Goal: Task Accomplishment & Management: Use online tool/utility

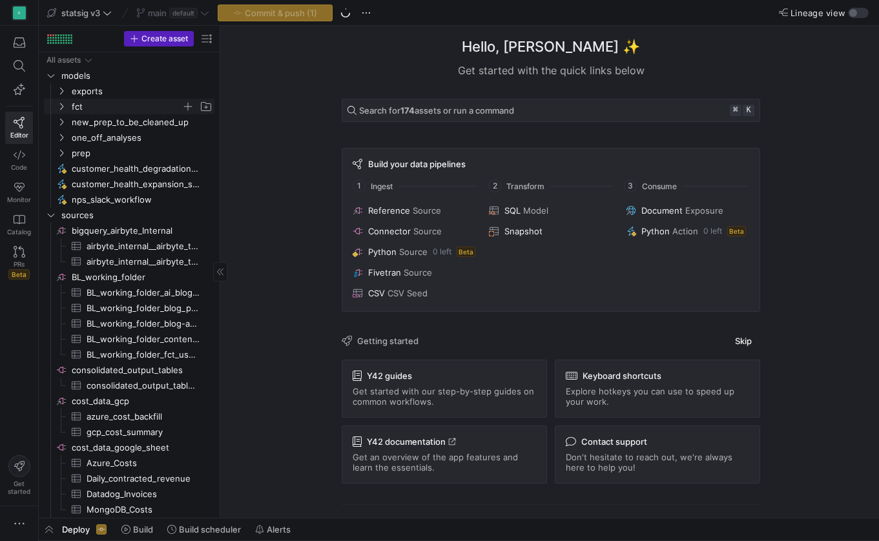
click at [63, 103] on icon "Press SPACE to select this row." at bounding box center [61, 107] width 9 height 8
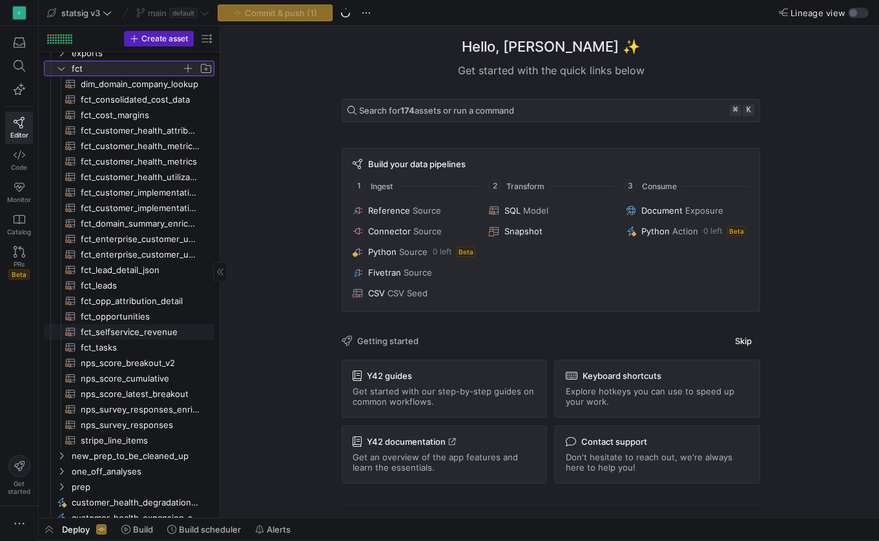
scroll to position [47, 0]
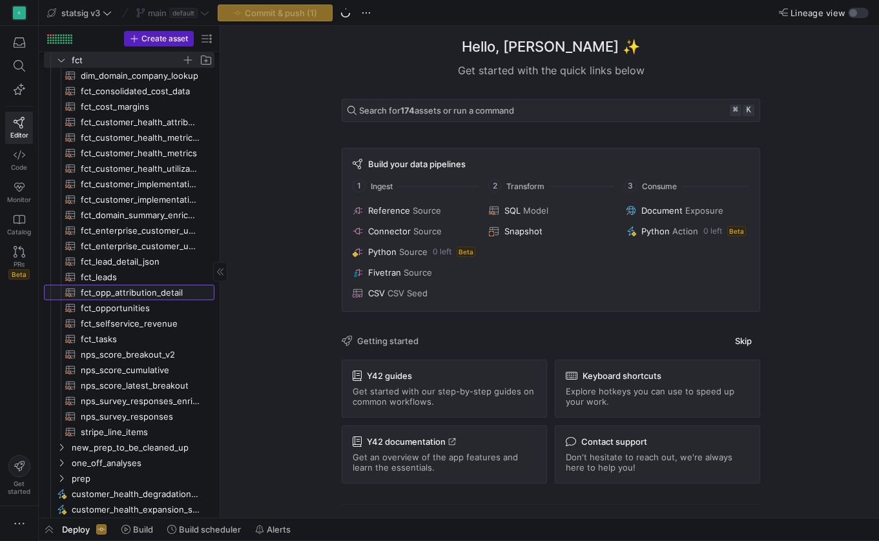
click at [119, 293] on span "fct_opp_attribution_detail​​​​​​​​​​" at bounding box center [140, 292] width 119 height 15
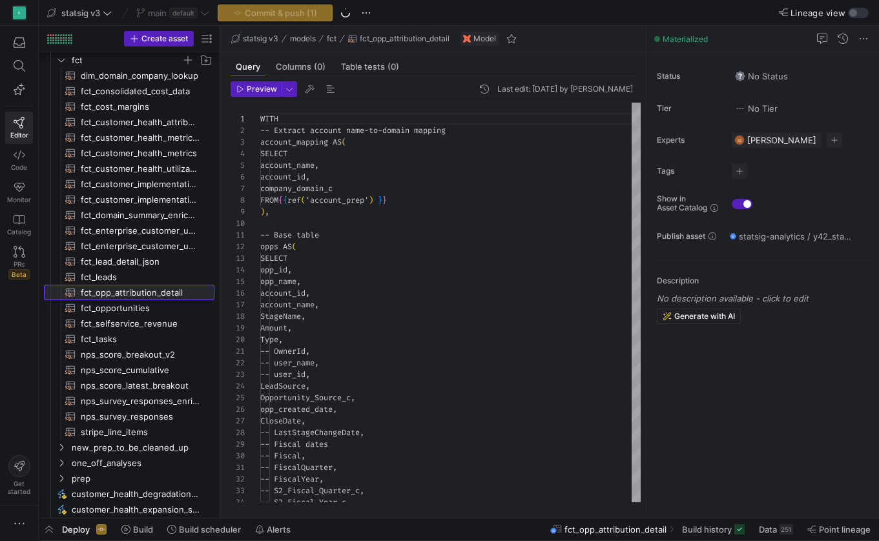
scroll to position [116, 0]
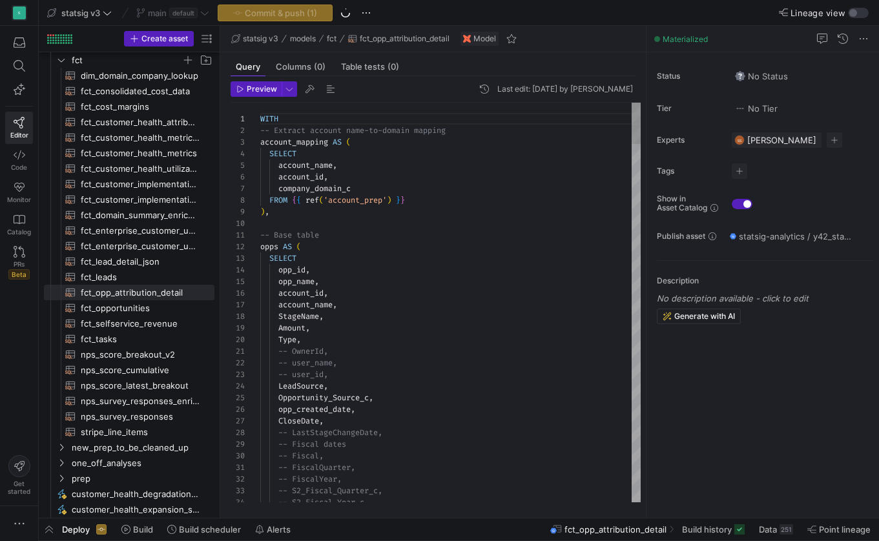
click at [457, 186] on div "company_domain_c" at bounding box center [450, 189] width 380 height 12
click at [386, 222] on div at bounding box center [450, 224] width 380 height 12
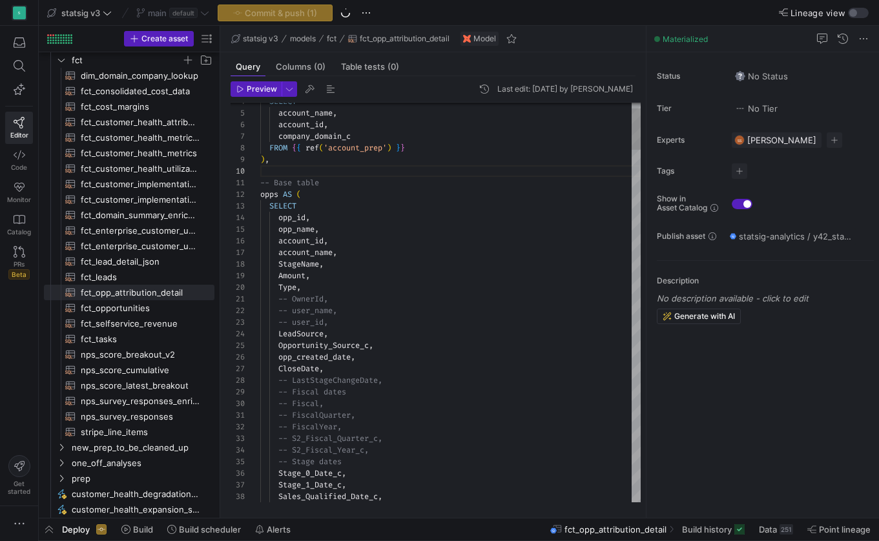
click at [316, 280] on div "Amount ," at bounding box center [450, 276] width 380 height 12
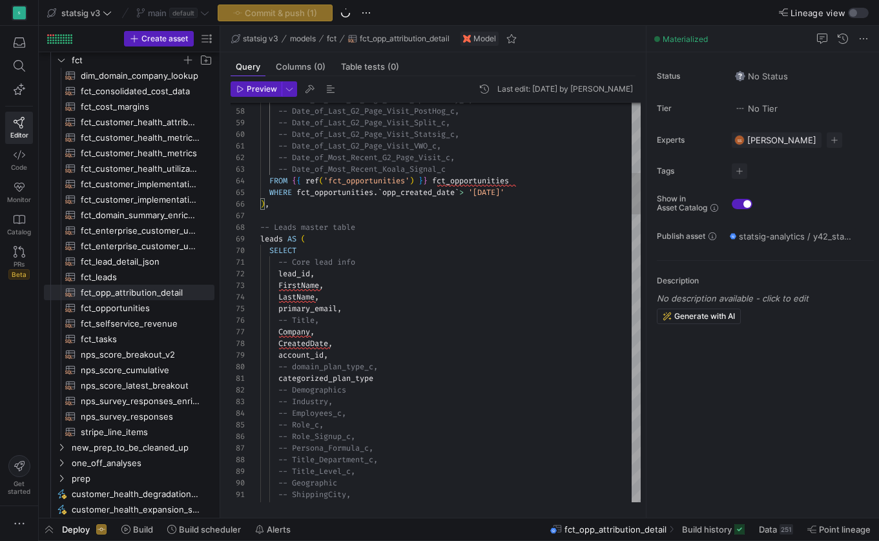
click at [378, 328] on div "Company ," at bounding box center [450, 332] width 380 height 12
click at [335, 300] on div "LastName ," at bounding box center [450, 297] width 380 height 12
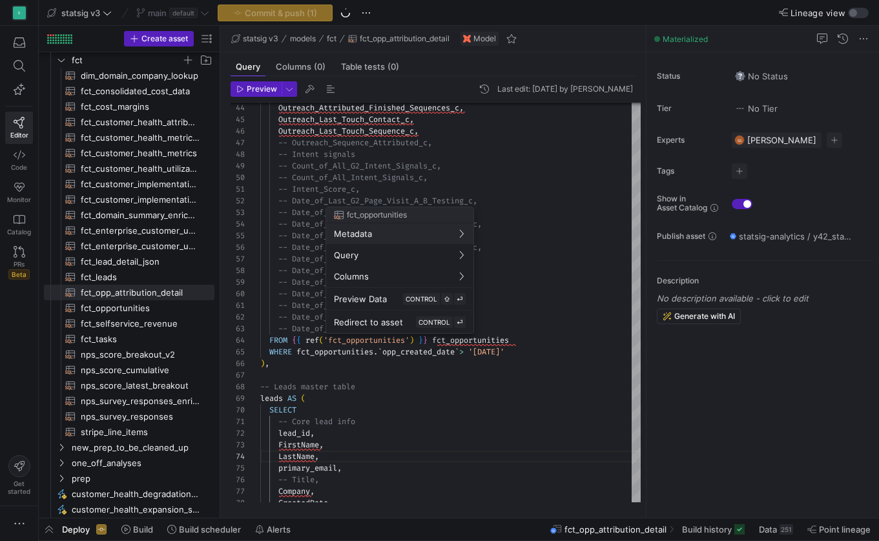
click at [307, 150] on div at bounding box center [439, 270] width 879 height 541
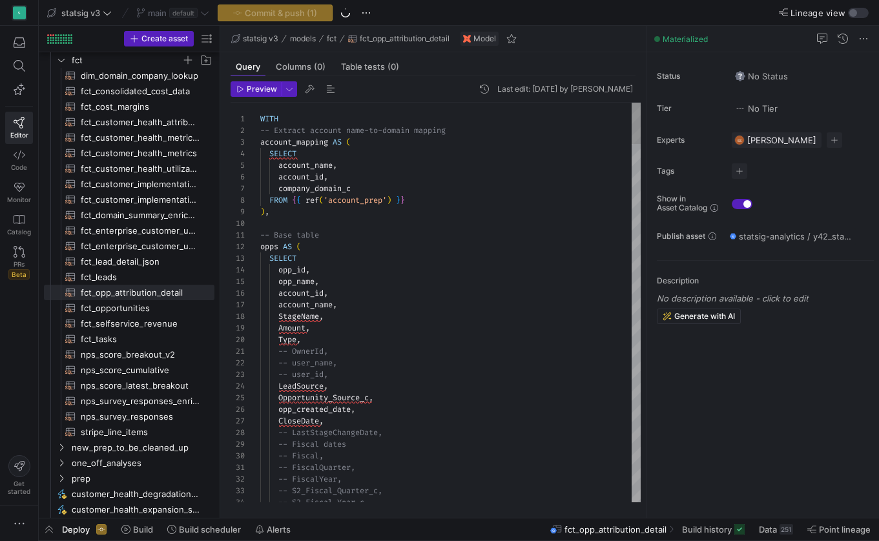
scroll to position [0, 0]
click at [319, 276] on div "opp_name ," at bounding box center [450, 282] width 380 height 12
click at [347, 14] on div at bounding box center [345, 13] width 10 height 10
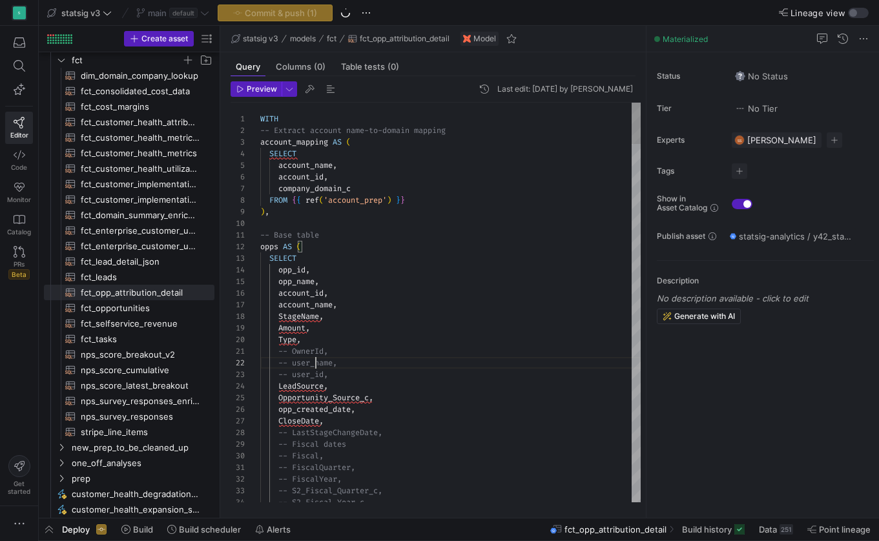
scroll to position [12, 56]
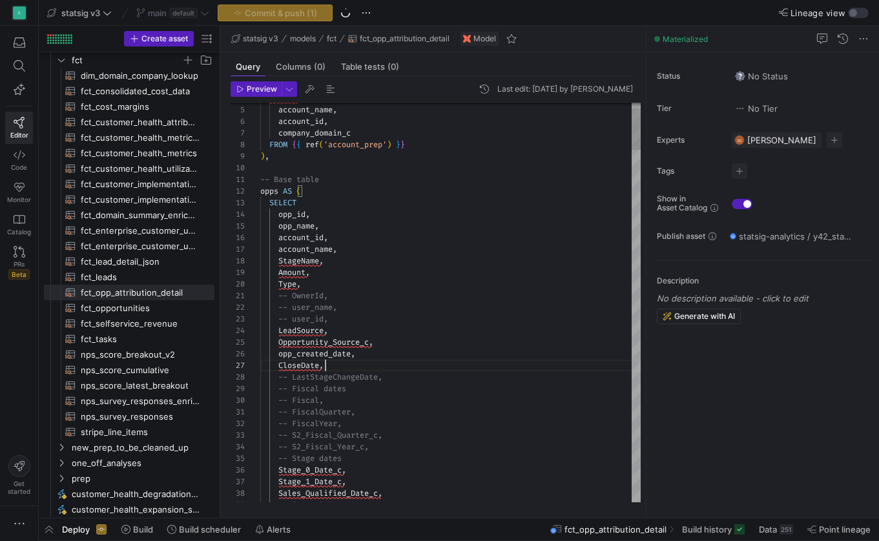
click at [344, 369] on div "CloseDate ," at bounding box center [450, 366] width 380 height 12
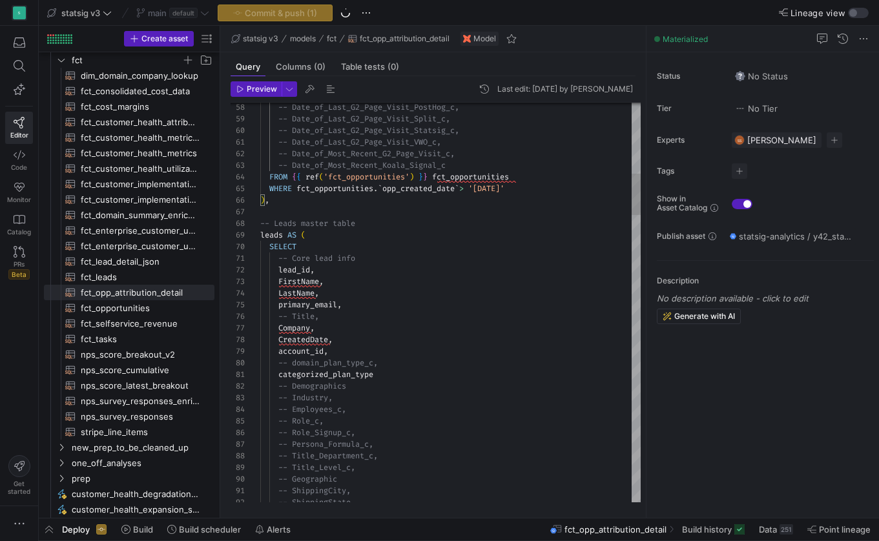
click at [539, 189] on div "WHERE fct_opportunities . ` opp_created_date ` > '[DATE]'" at bounding box center [450, 189] width 380 height 12
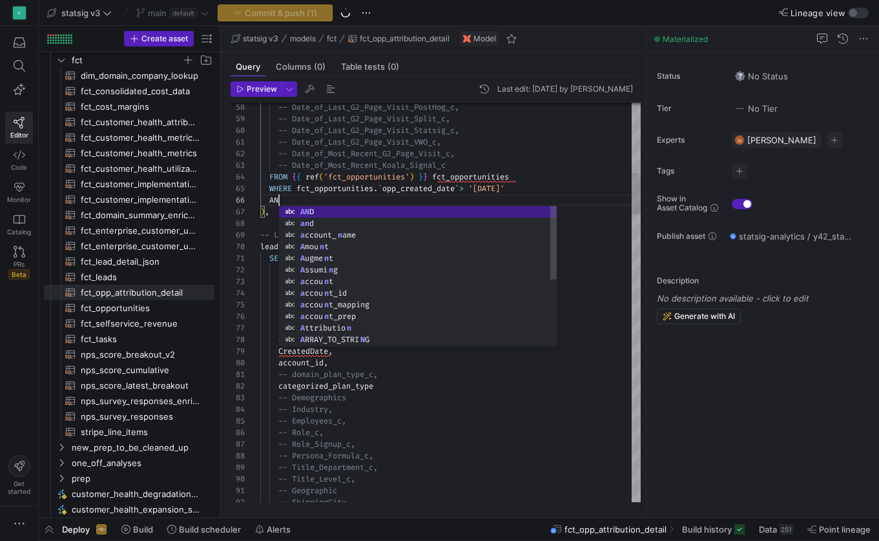
scroll to position [58, 19]
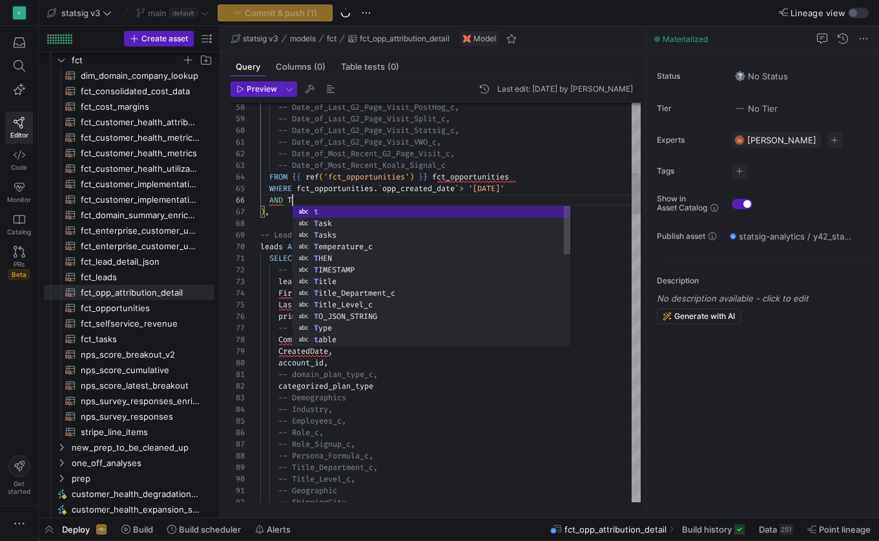
type textarea "-- Date_of_Last_G2_Page_Visit_VWO_c, -- Date_of_Most_Recent_G2_Page_Visit_c, --…"
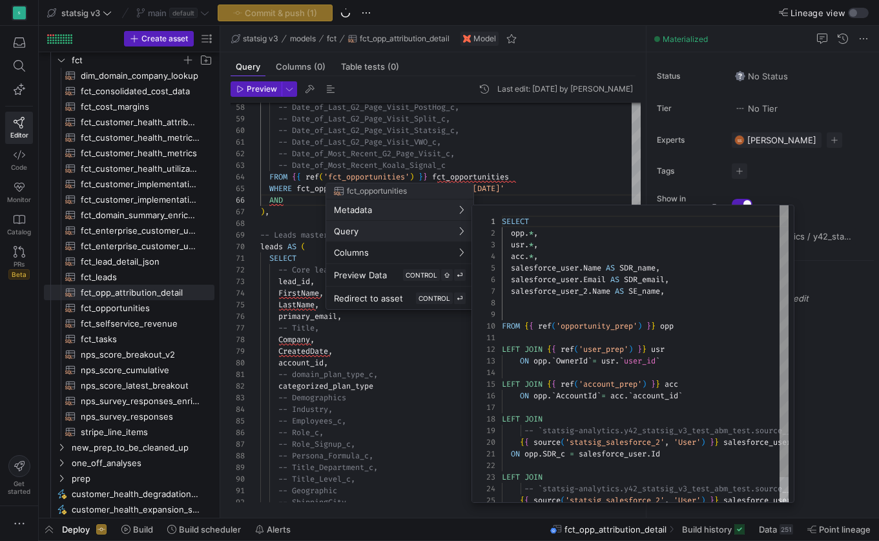
scroll to position [116, 0]
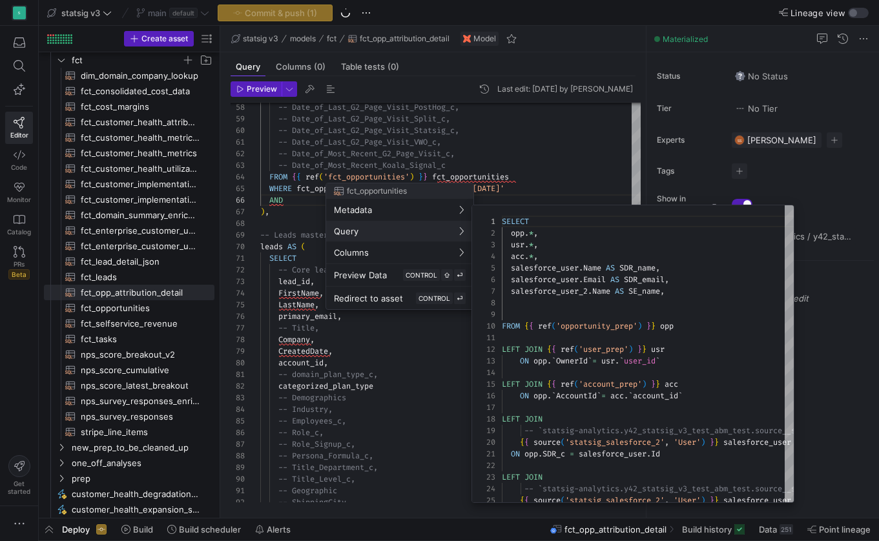
click at [296, 202] on div at bounding box center [439, 270] width 879 height 541
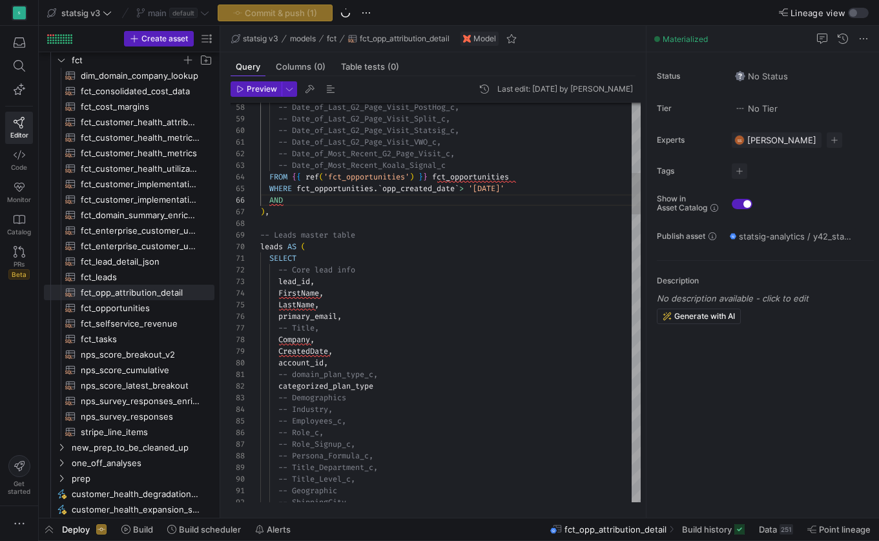
click at [306, 201] on div "AND" at bounding box center [450, 200] width 380 height 12
click at [312, 233] on span "-- Leads master table" at bounding box center [307, 235] width 95 height 10
click at [413, 212] on div ") ," at bounding box center [450, 212] width 380 height 12
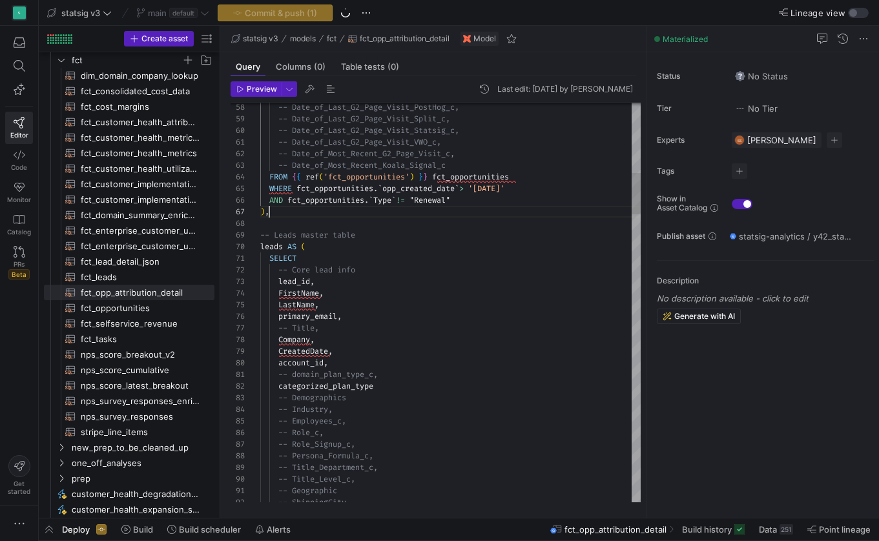
scroll to position [70, 9]
click at [298, 209] on div ") ," at bounding box center [450, 212] width 380 height 12
click at [467, 176] on span "fct_opportunities" at bounding box center [470, 177] width 77 height 10
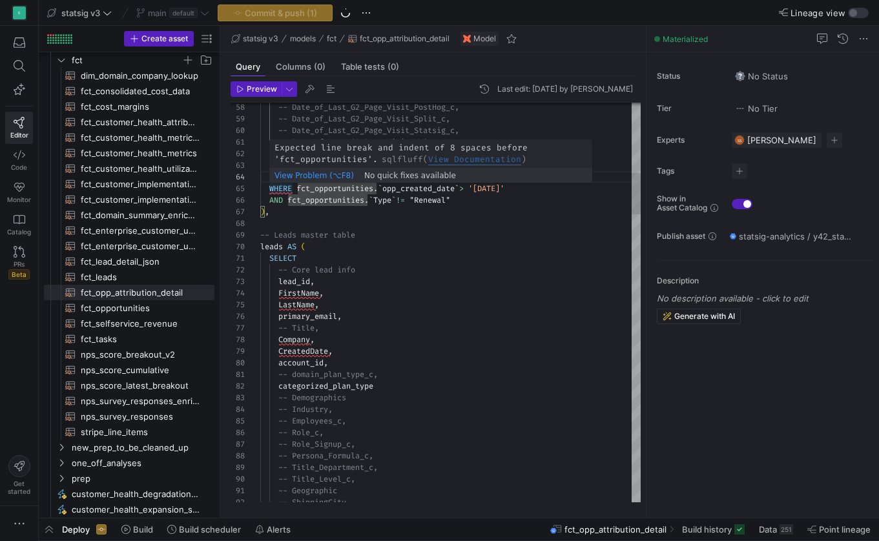
click at [282, 189] on span "WHERE" at bounding box center [280, 188] width 23 height 10
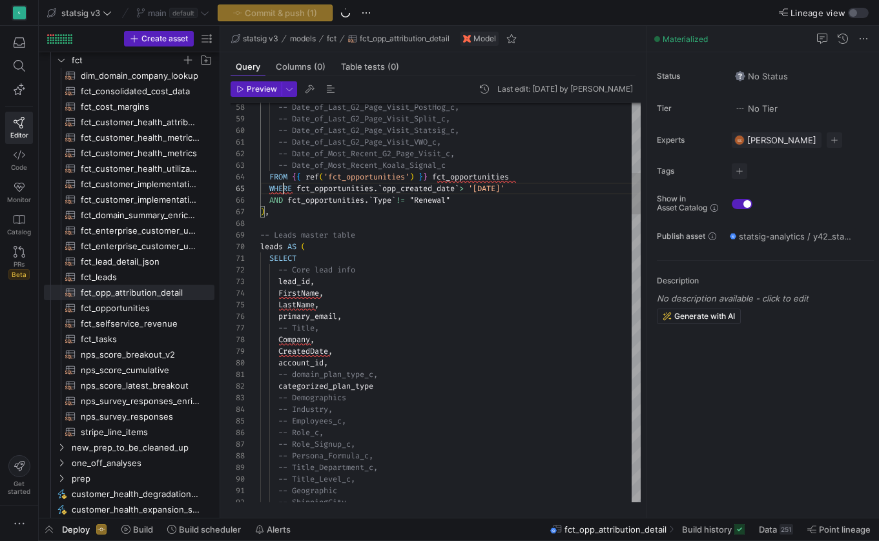
scroll to position [47, 23]
click at [270, 190] on span "WHERE" at bounding box center [280, 188] width 23 height 10
click at [363, 220] on div at bounding box center [534, 224] width 548 height 12
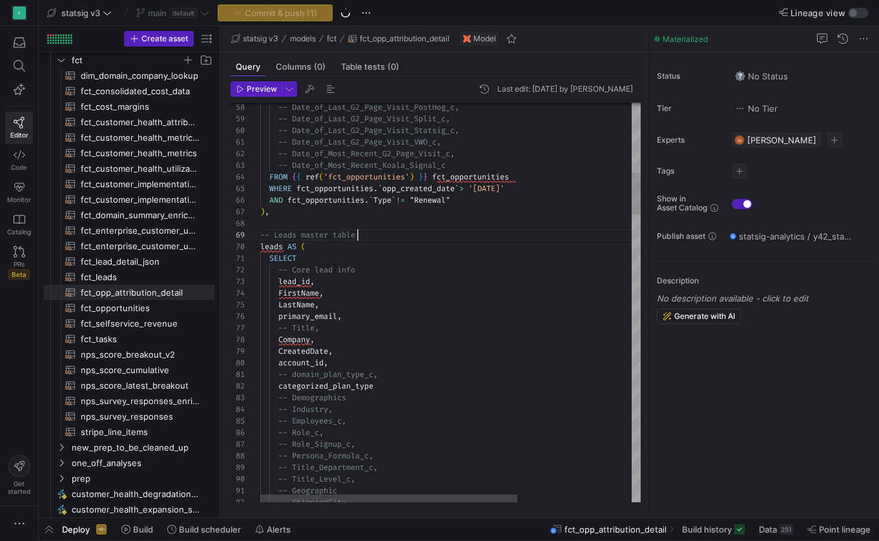
click at [415, 229] on div "-- Leads master table" at bounding box center [534, 235] width 548 height 12
click at [388, 191] on span "opp_created_date" at bounding box center [418, 188] width 72 height 10
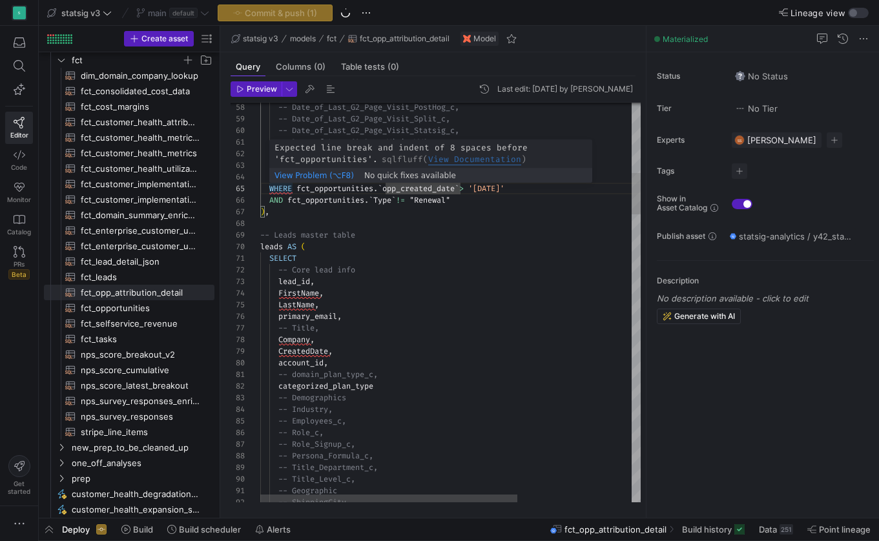
click at [271, 191] on span "WHERE" at bounding box center [280, 188] width 23 height 10
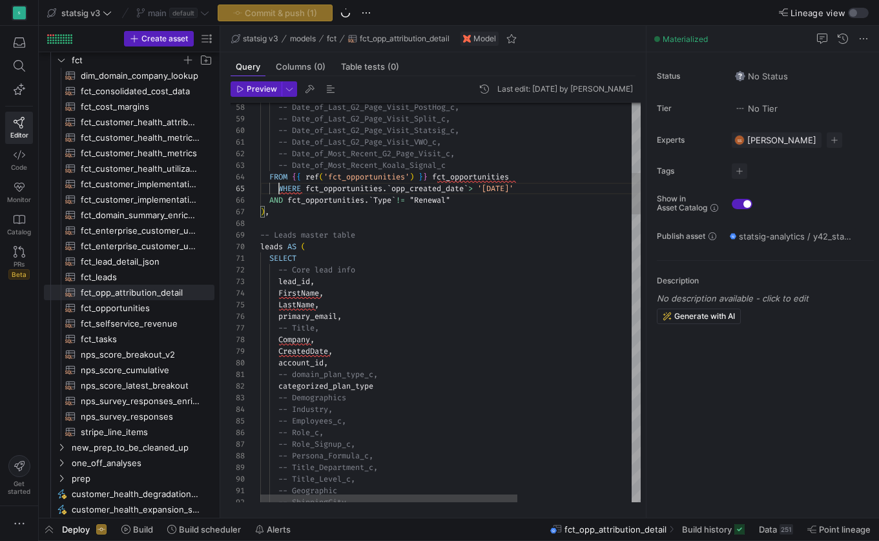
scroll to position [47, 19]
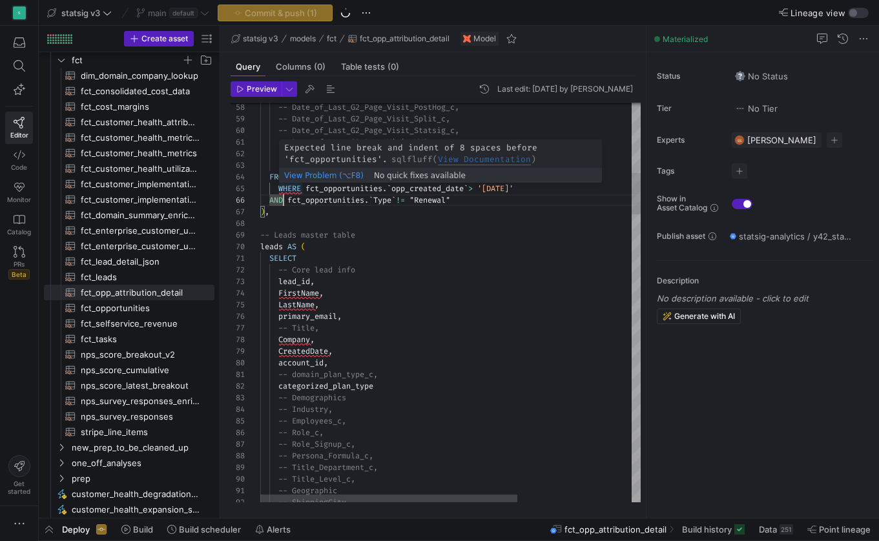
click at [278, 191] on span at bounding box center [269, 188] width 18 height 10
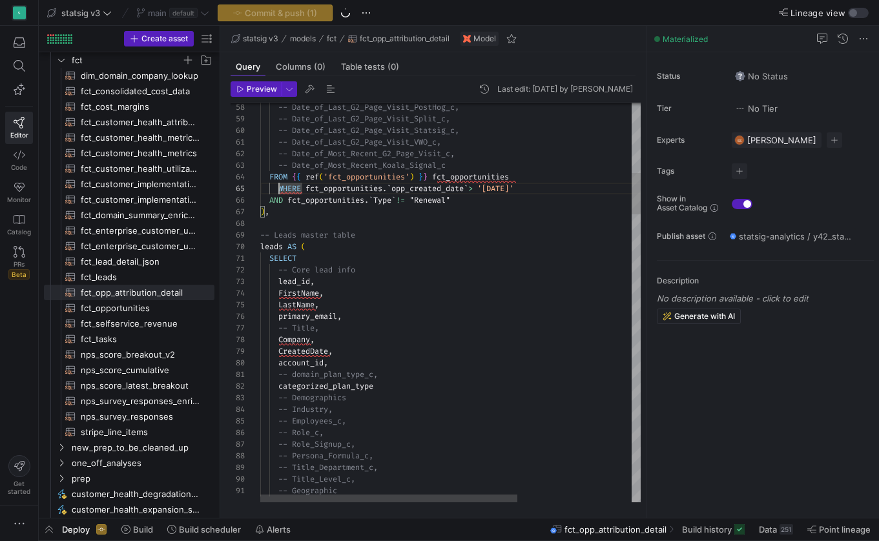
scroll to position [58, 19]
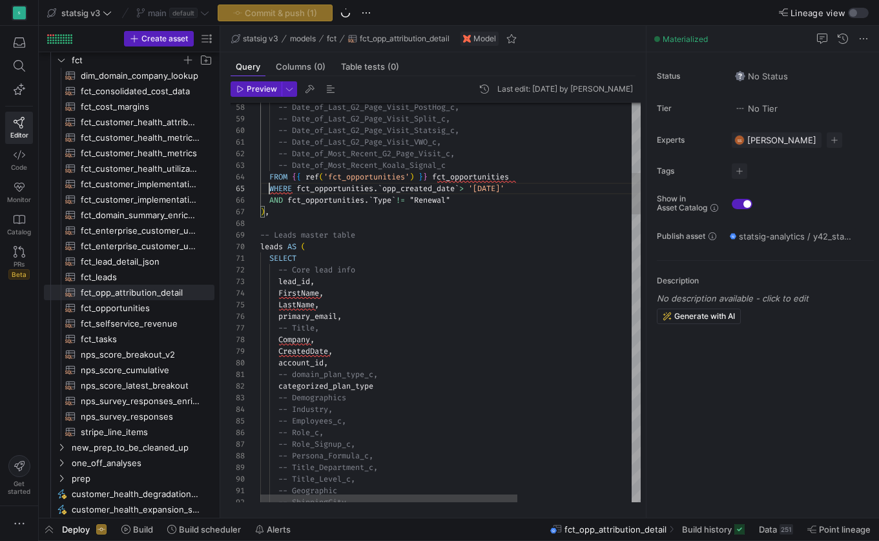
scroll to position [47, 9]
click at [298, 188] on span "fct_opportunities" at bounding box center [334, 188] width 77 height 10
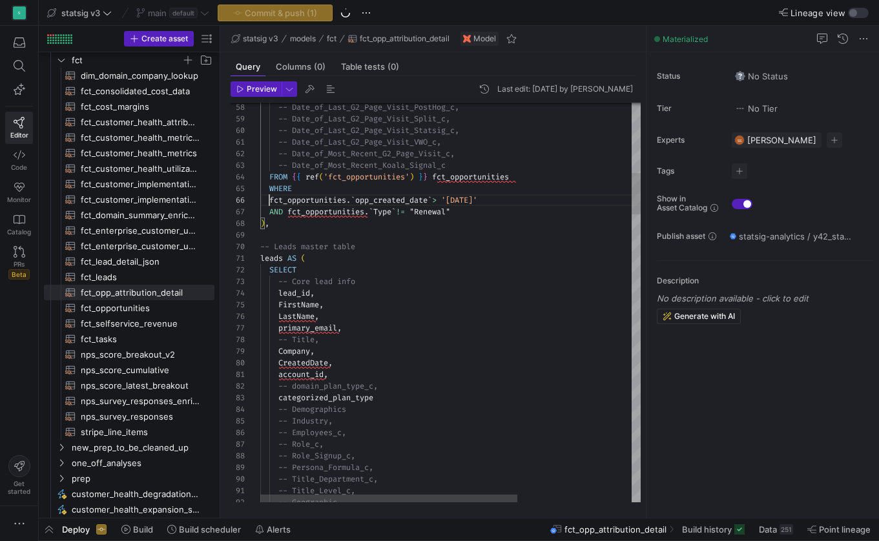
scroll to position [58, 19]
click at [367, 222] on div ") ," at bounding box center [534, 224] width 548 height 12
click at [368, 178] on span "'fct_opportunities'" at bounding box center [367, 177] width 86 height 10
click at [271, 213] on span "AND" at bounding box center [276, 212] width 14 height 10
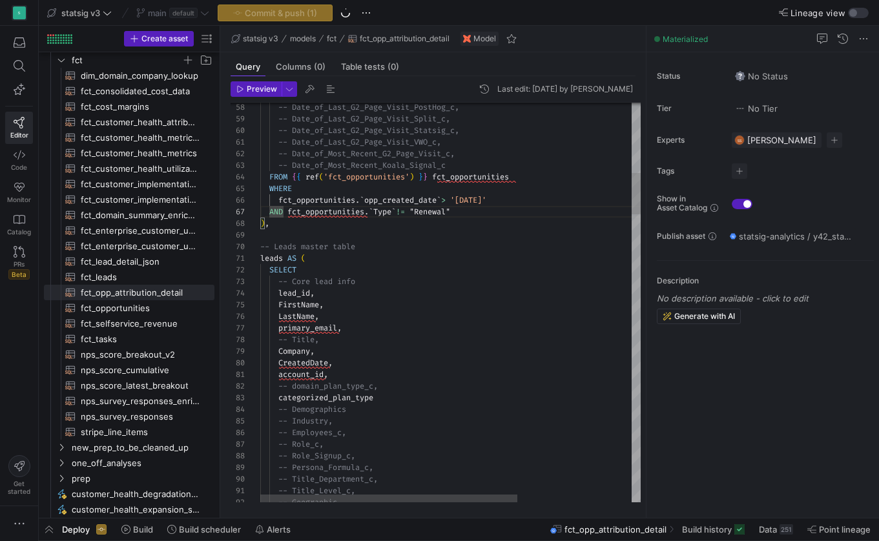
click at [289, 214] on span "fct_opportunities" at bounding box center [325, 212] width 77 height 10
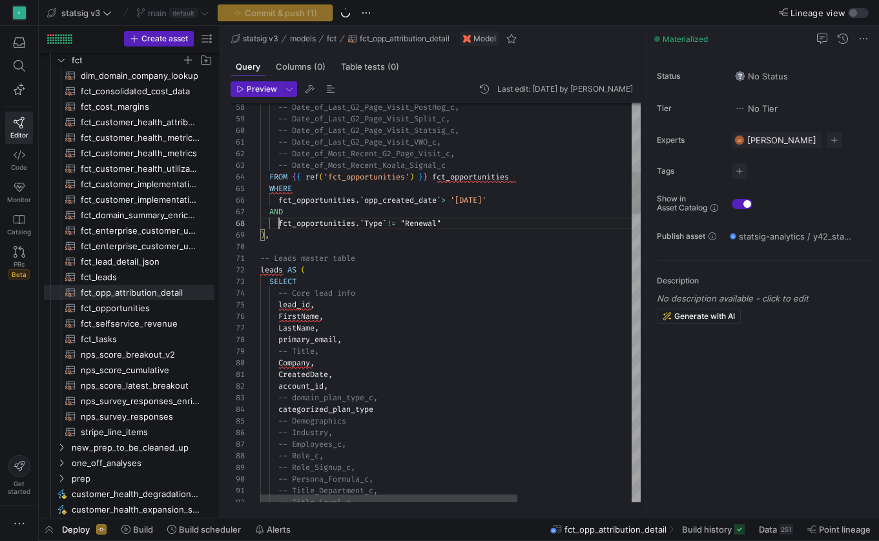
click at [318, 193] on div "WHERE" at bounding box center [534, 189] width 548 height 12
click at [292, 216] on div "AND" at bounding box center [534, 212] width 548 height 12
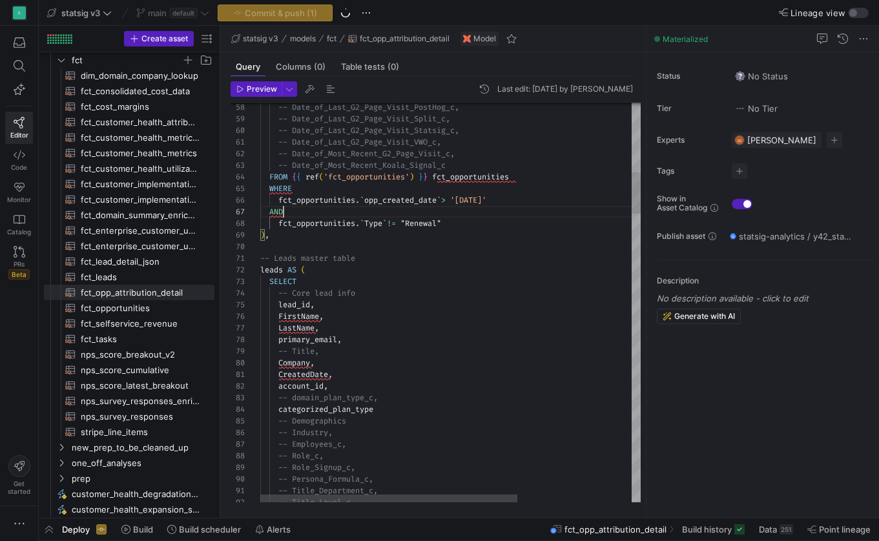
scroll to position [0, 51]
click at [323, 244] on div at bounding box center [534, 247] width 548 height 12
click at [261, 89] on span "Preview" at bounding box center [262, 89] width 30 height 9
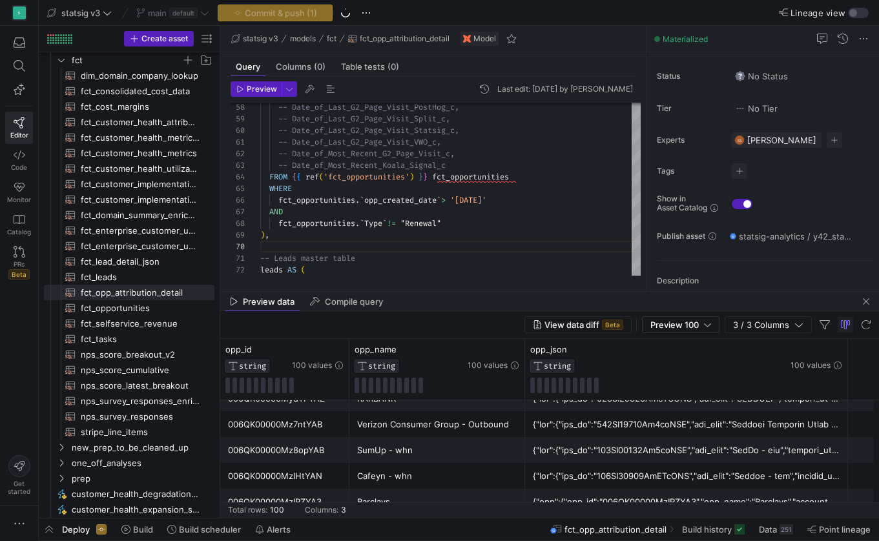
scroll to position [15, 0]
click at [363, 241] on div at bounding box center [450, 247] width 380 height 12
click at [309, 12] on div "Commit & push (1)" at bounding box center [275, 13] width 115 height 17
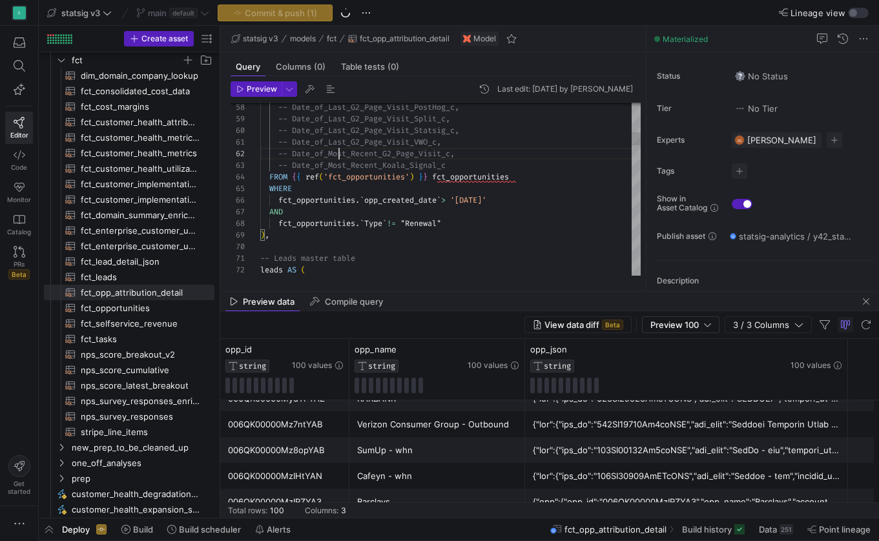
scroll to position [12, 79]
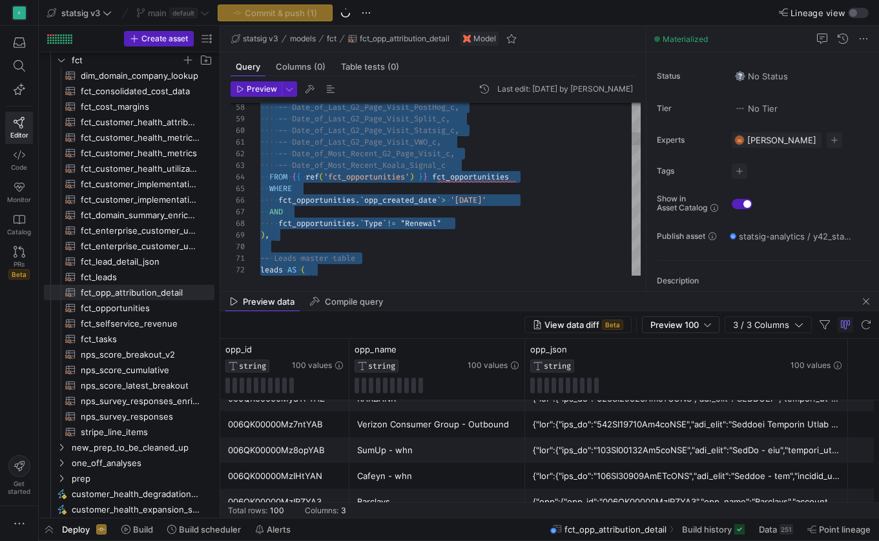
click at [399, 144] on span "-- Date_of_Last_G2_Page_Visit_VWO_c," at bounding box center [359, 142] width 163 height 10
type textarea "-- Date_of_Last_G2_Page_Visit_VWO_c, -- Date_of_Most_Recent_G2_Page_Visit_c, --…"
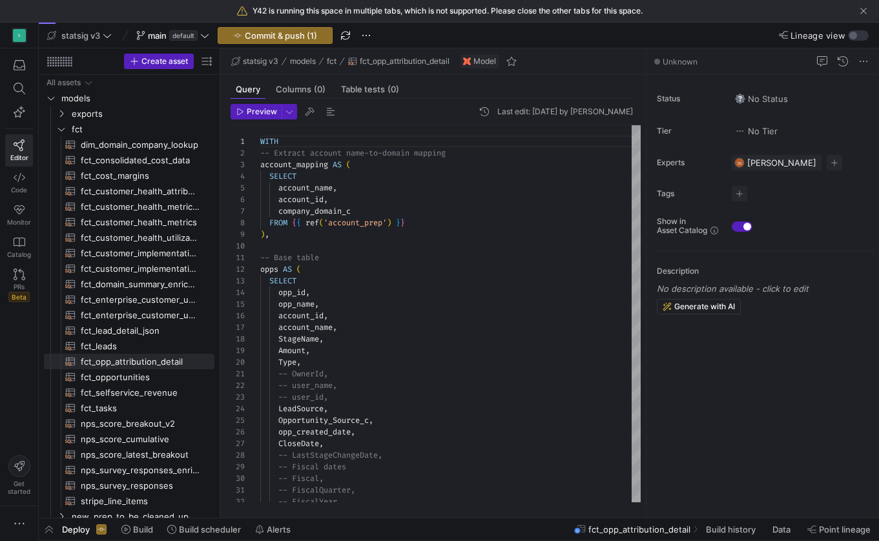
scroll to position [116, 0]
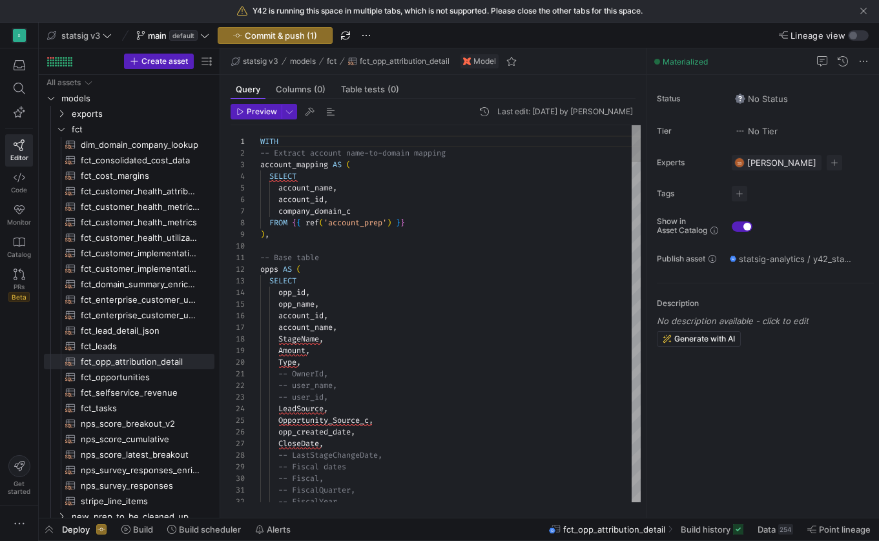
click at [359, 216] on div "company_domain_c" at bounding box center [450, 211] width 380 height 12
click at [312, 160] on span "account_mapping" at bounding box center [294, 165] width 68 height 10
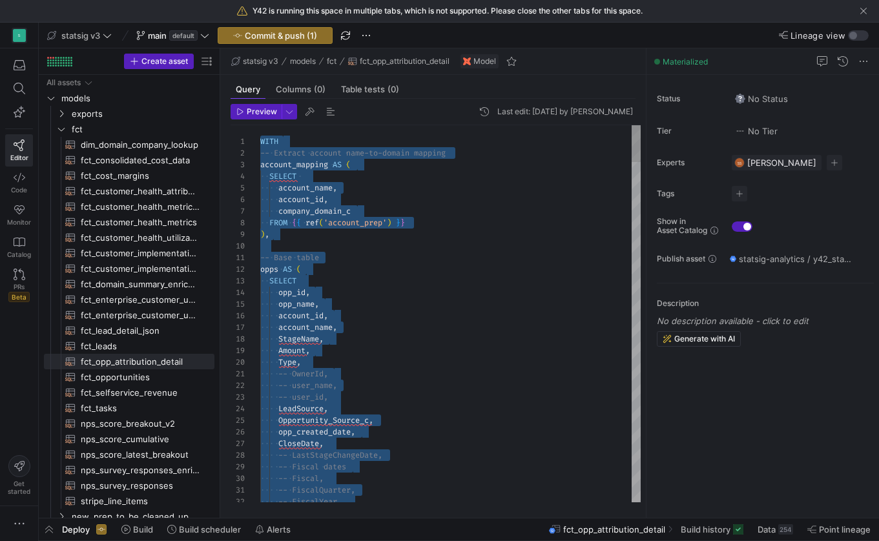
scroll to position [0, 0]
click at [331, 318] on div "account_id ," at bounding box center [450, 316] width 380 height 12
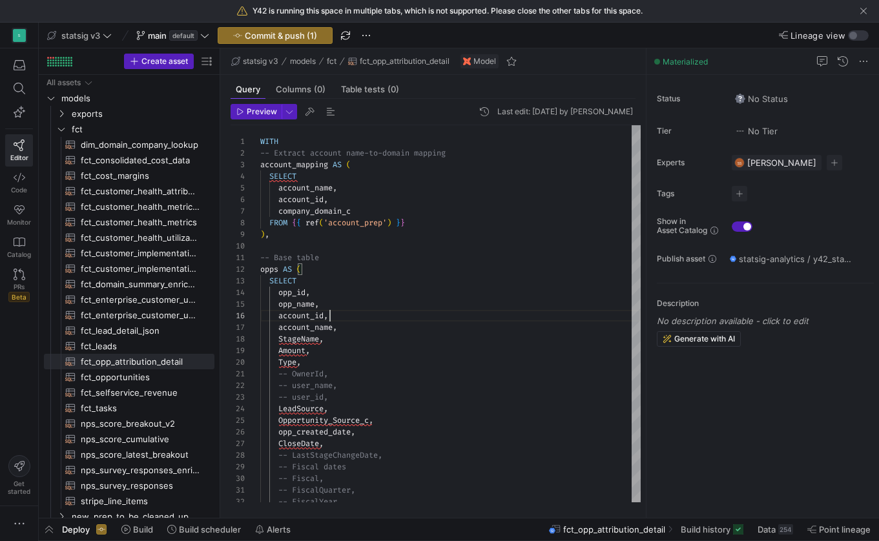
scroll to position [58, 70]
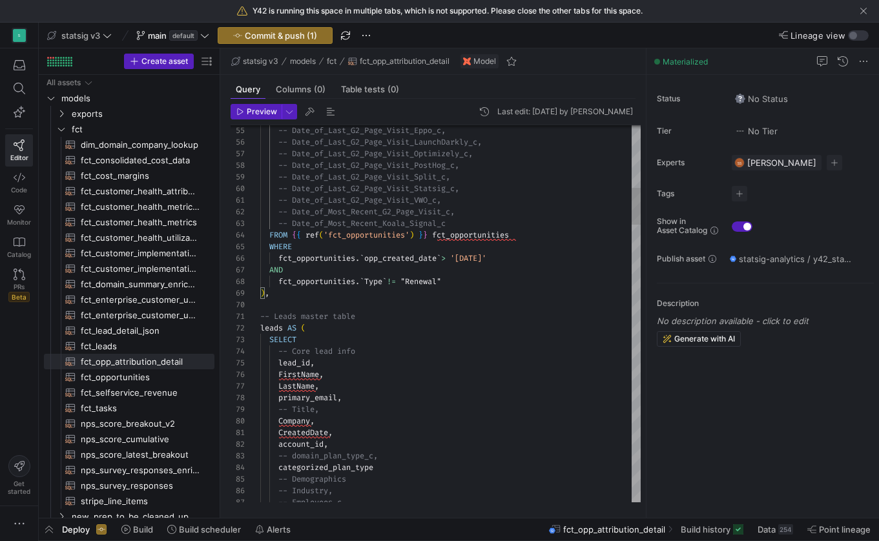
type textarea "-- Leads master table leads AS ( SELECT -- Core lead info lead_id, FirstName, L…"
click at [323, 335] on div "SELECT" at bounding box center [450, 340] width 380 height 12
click at [313, 32] on span "Commit & push (1)" at bounding box center [281, 35] width 72 height 10
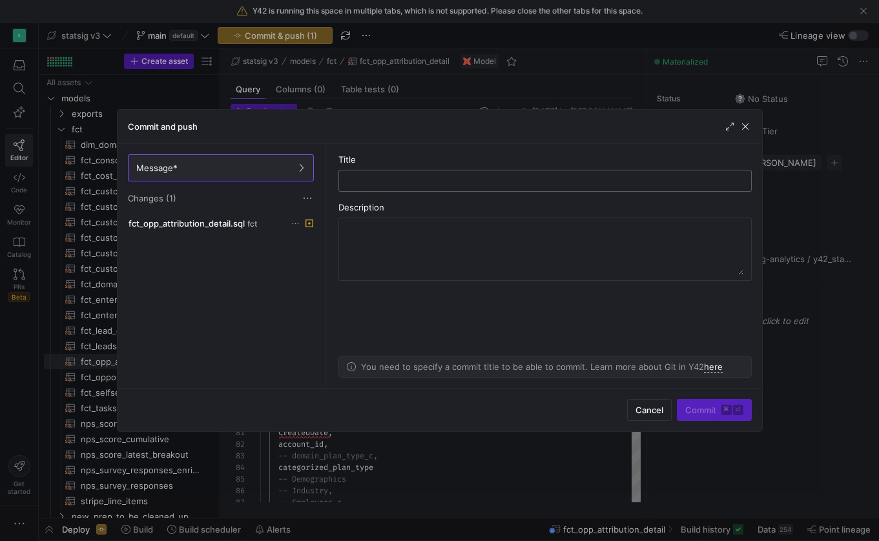
click at [368, 178] on input "text" at bounding box center [544, 181] width 391 height 10
type input "excl renewals"
click at [719, 412] on span "Commit ⌘ ⏎" at bounding box center [714, 410] width 58 height 10
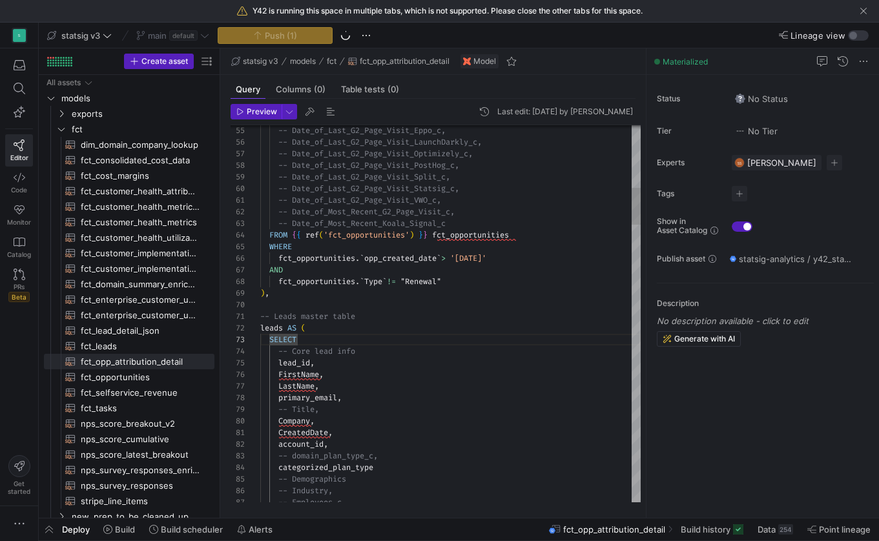
type textarea "-- Date_of_Last_G2_Page_Visit_VWO_c, -- Date_of_Most_Recent_G2_Page_Visit_c, --…"
click at [459, 222] on div "-- Date_of_Most_Recent_Koala_Signal_c" at bounding box center [450, 224] width 380 height 12
